Goal: Transaction & Acquisition: Purchase product/service

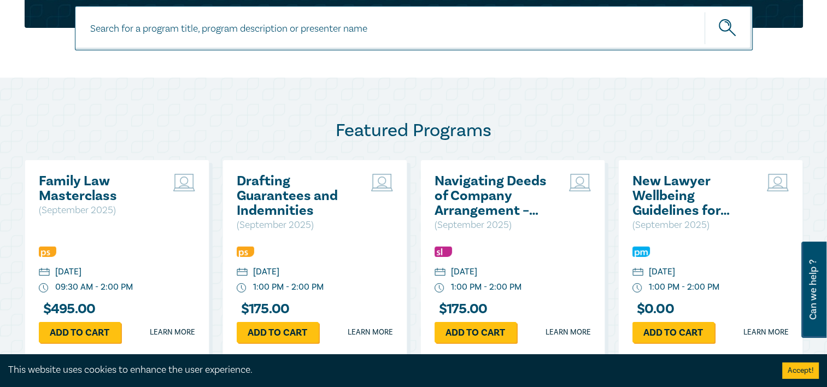
scroll to position [602, 0]
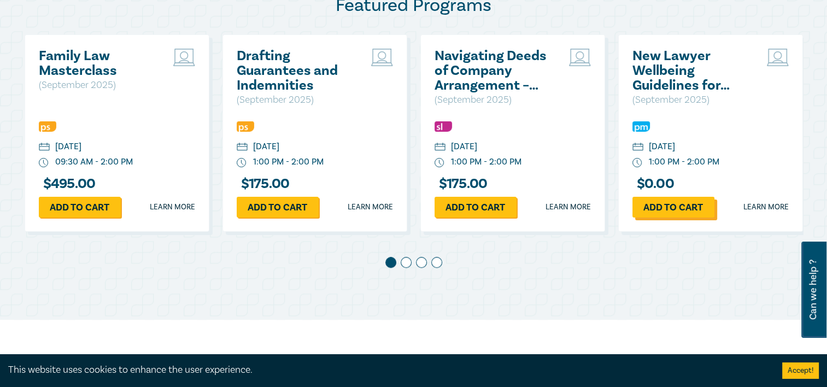
click at [685, 207] on link "Add to cart" at bounding box center [674, 207] width 82 height 21
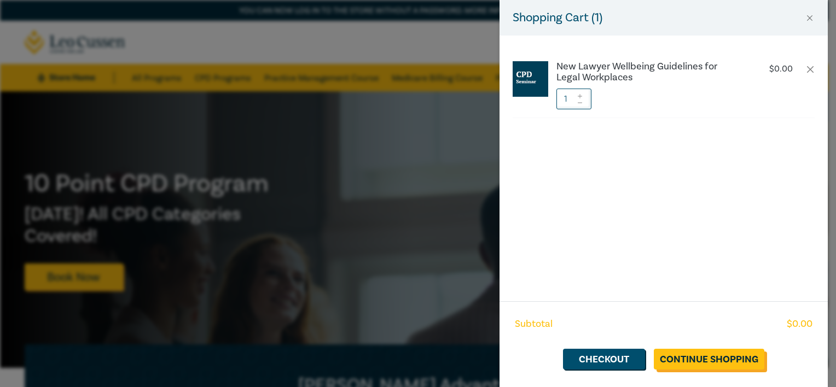
click at [699, 354] on link "Continue Shopping" at bounding box center [709, 359] width 110 height 21
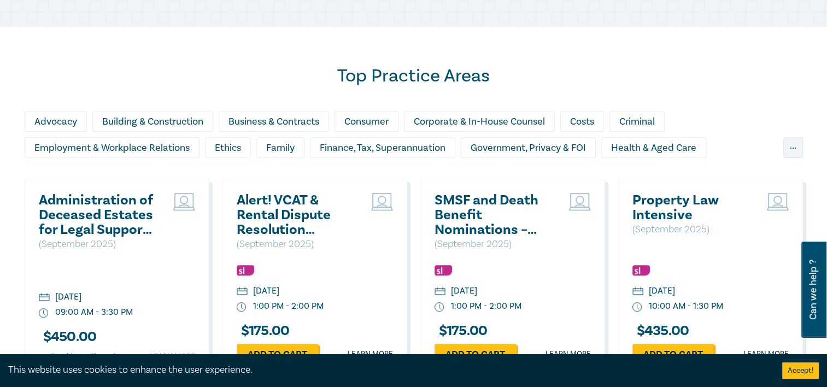
scroll to position [656, 0]
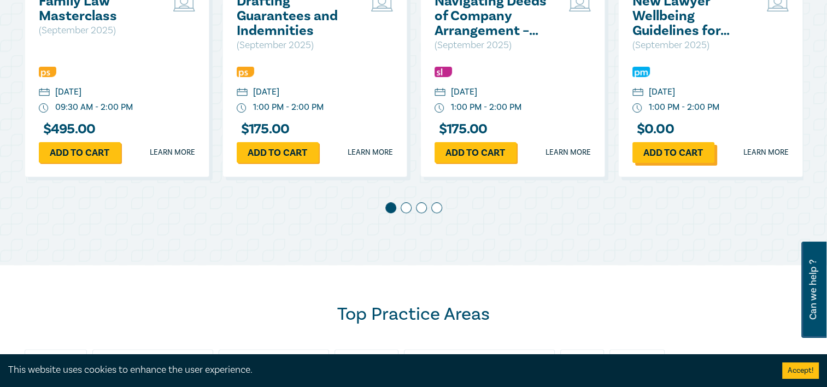
click at [657, 153] on link "Add to cart" at bounding box center [674, 152] width 82 height 21
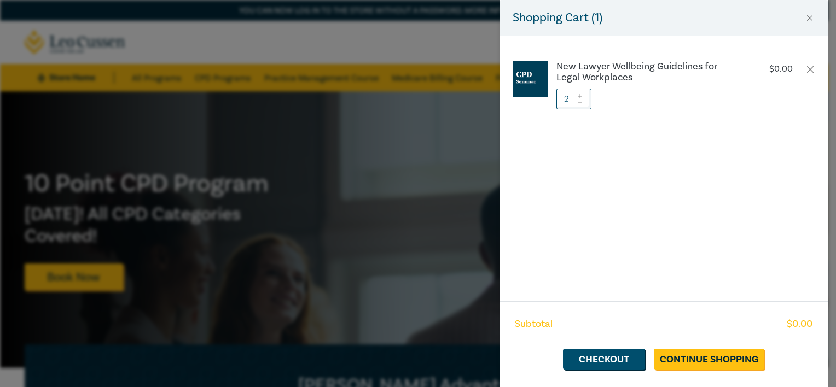
click at [578, 104] on icon at bounding box center [580, 103] width 8 height 4
click at [610, 359] on link "Checkout" at bounding box center [604, 359] width 82 height 21
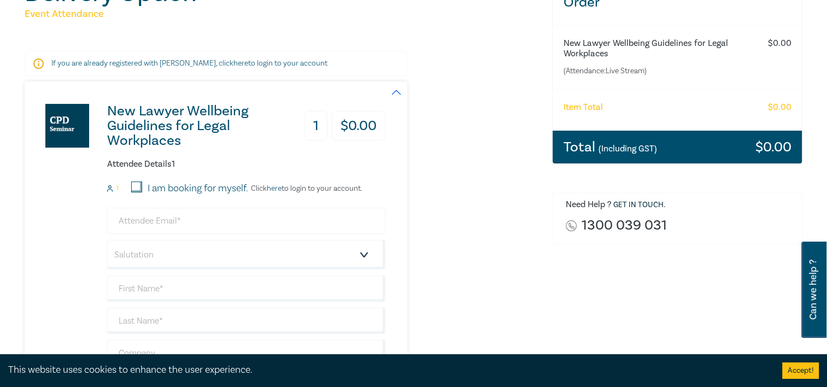
scroll to position [219, 0]
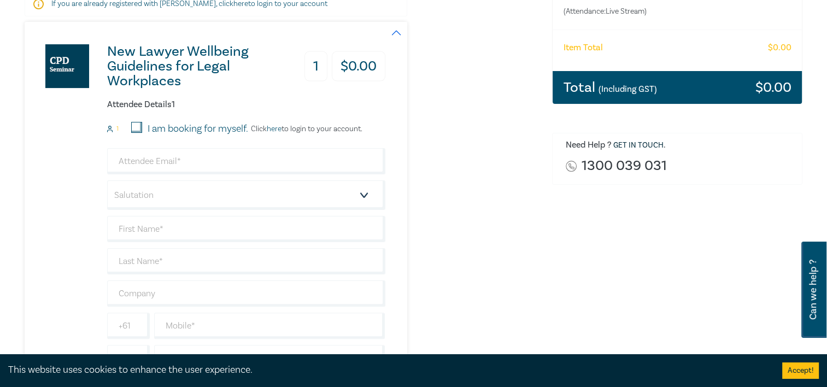
click at [138, 126] on input "I am booking for myself." at bounding box center [136, 127] width 11 height 11
checkbox input "true"
click at [160, 154] on input "email" at bounding box center [246, 161] width 278 height 26
type input "[EMAIL_ADDRESS][PERSON_NAME][DOMAIN_NAME]"
type input "Kuppy"
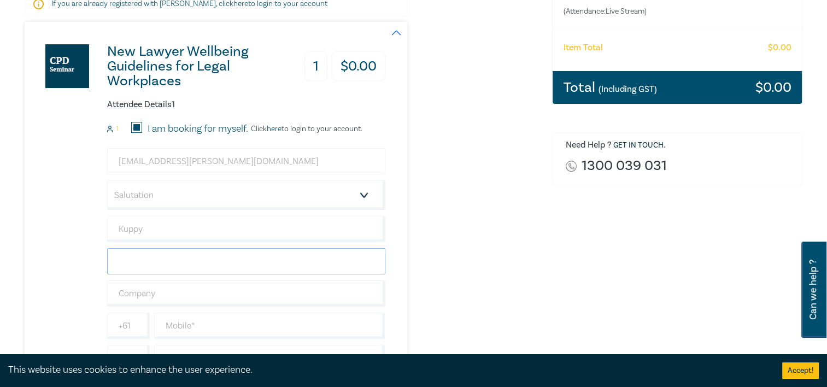
type input "[PERSON_NAME]"
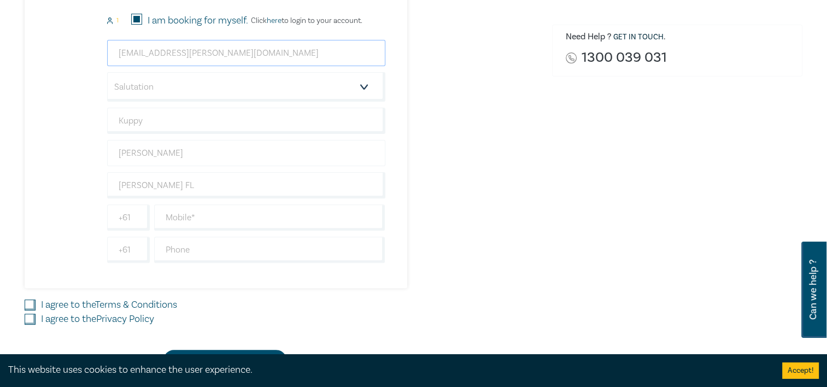
scroll to position [328, 0]
click at [196, 184] on input "[PERSON_NAME] FL" at bounding box center [246, 184] width 278 height 26
type input "[PERSON_NAME] Family Lawyers"
click at [181, 213] on input "text" at bounding box center [269, 216] width 231 height 26
type input "0447273021"
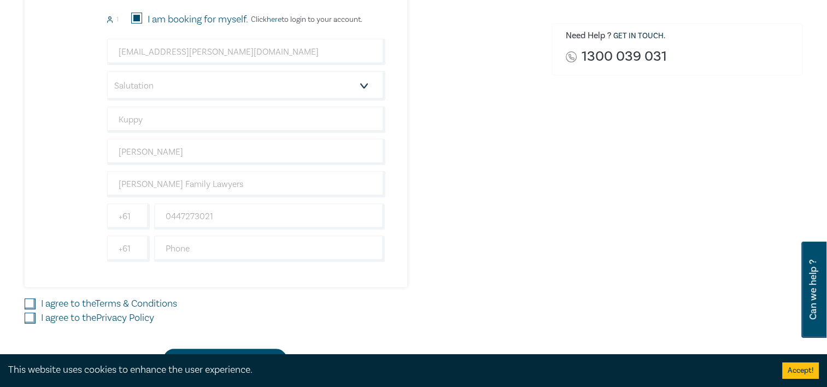
click at [28, 304] on input "I agree to the Terms & Conditions" at bounding box center [30, 304] width 11 height 11
checkbox input "true"
click at [32, 315] on input "I agree to the Privacy Policy" at bounding box center [30, 318] width 11 height 11
checkbox input "true"
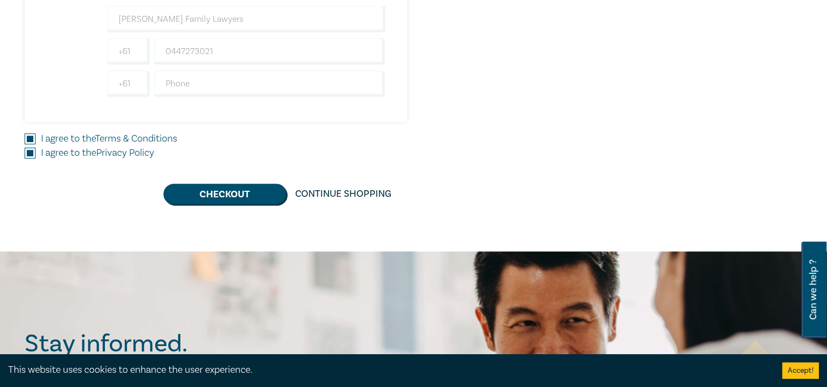
scroll to position [492, 0]
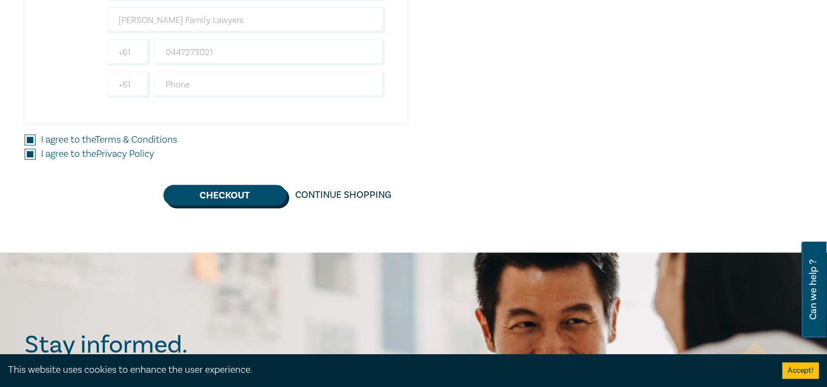
click at [209, 191] on button "Checkout" at bounding box center [225, 195] width 123 height 21
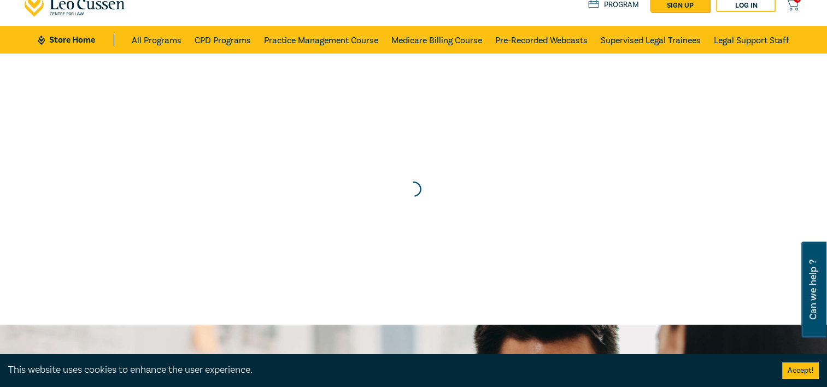
scroll to position [0, 0]
